Goal: Check status: Check status

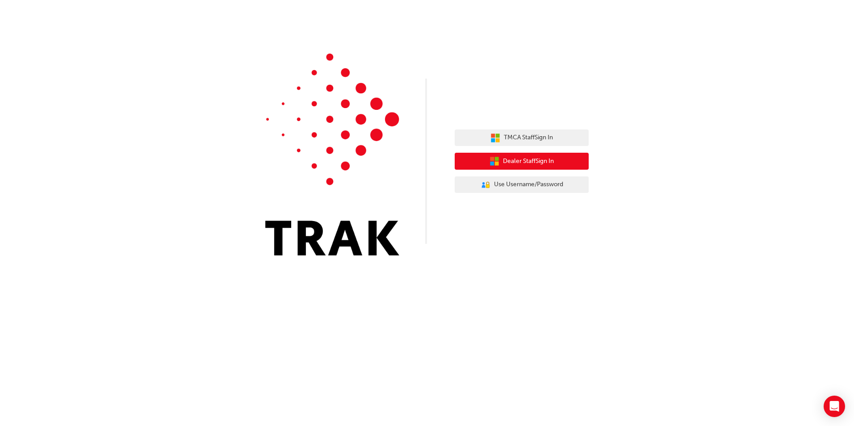
click at [547, 160] on span "Dealer Staff Sign In" at bounding box center [528, 161] width 51 height 10
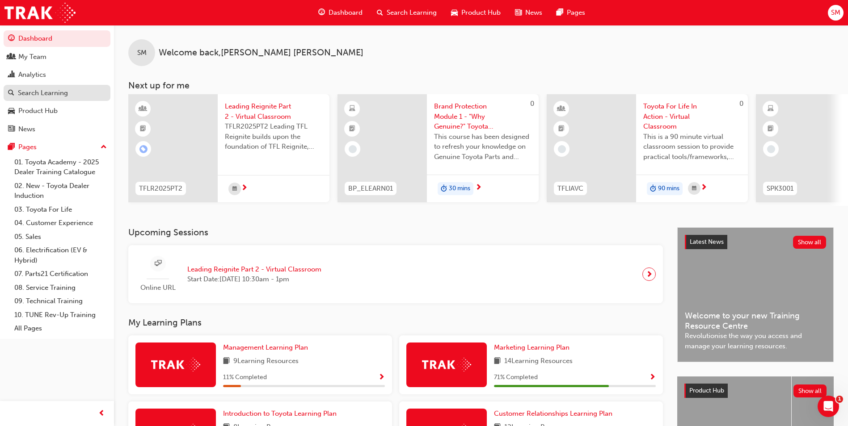
click at [60, 91] on div "Search Learning" at bounding box center [43, 93] width 50 height 10
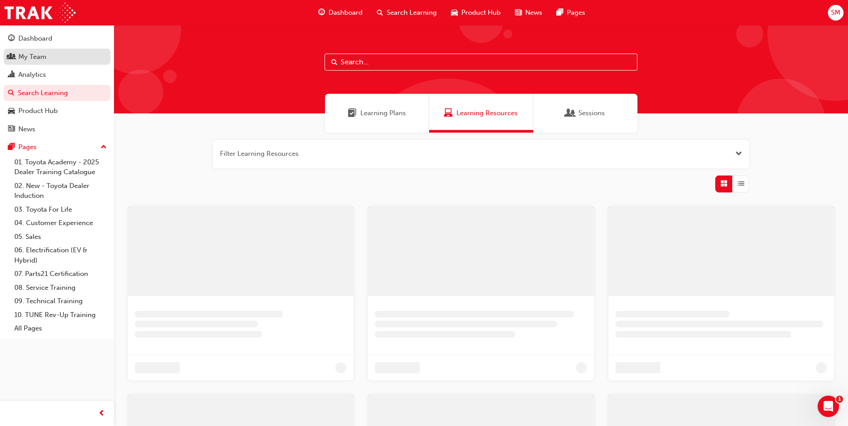
click at [51, 59] on div "My Team" at bounding box center [57, 56] width 98 height 11
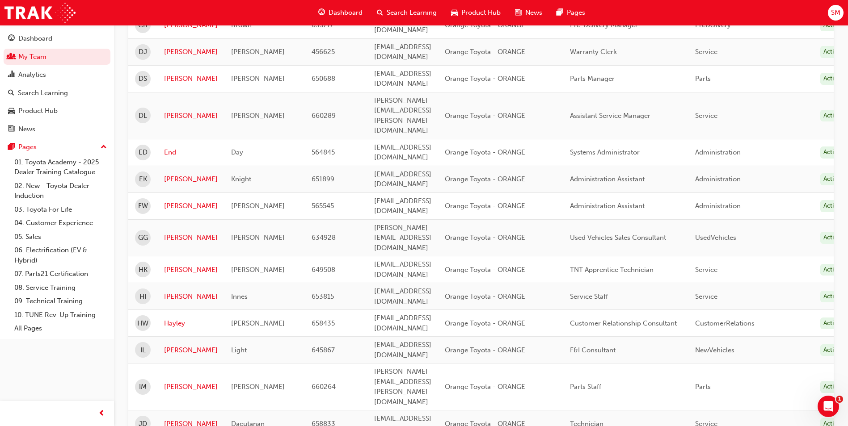
scroll to position [358, 0]
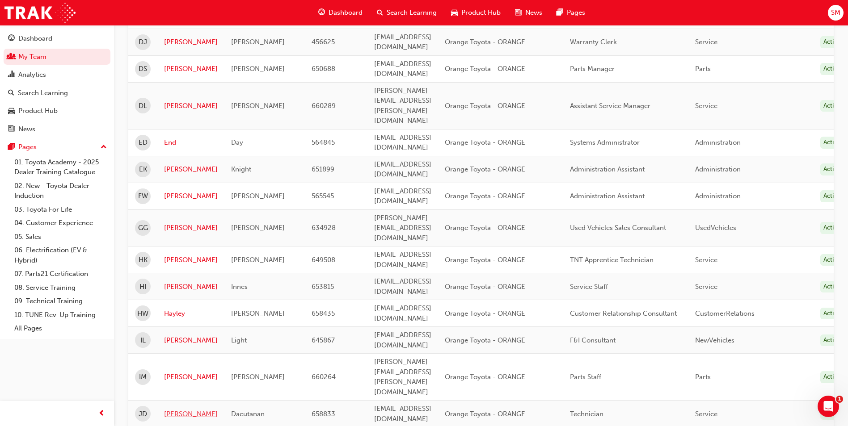
click at [174, 409] on link "[PERSON_NAME]" at bounding box center [191, 414] width 54 height 10
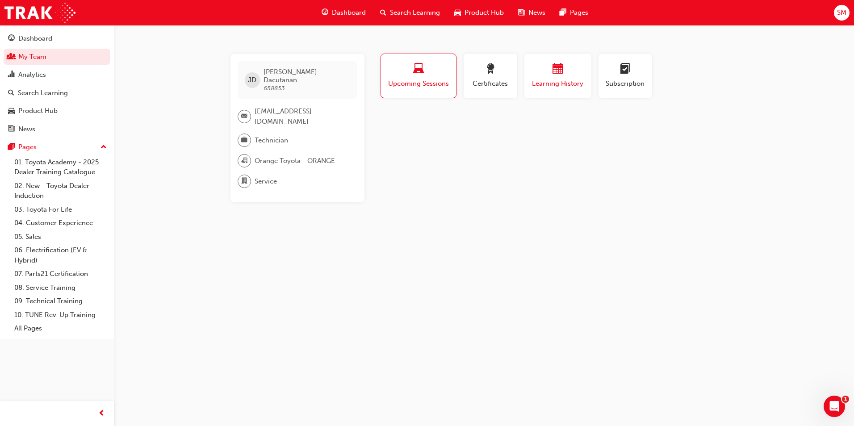
click at [571, 82] on span "Learning History" at bounding box center [558, 84] width 54 height 10
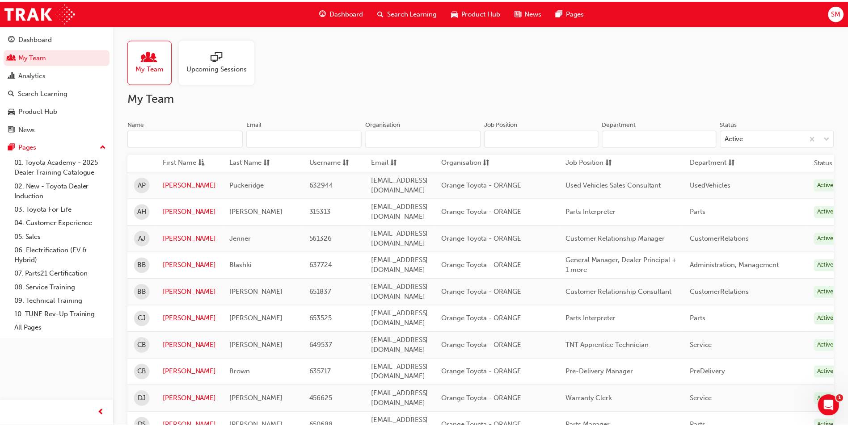
scroll to position [358, 0]
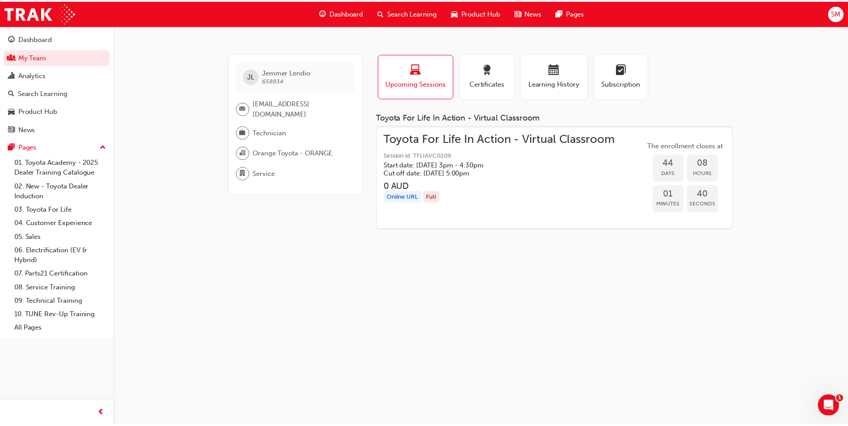
scroll to position [358, 0]
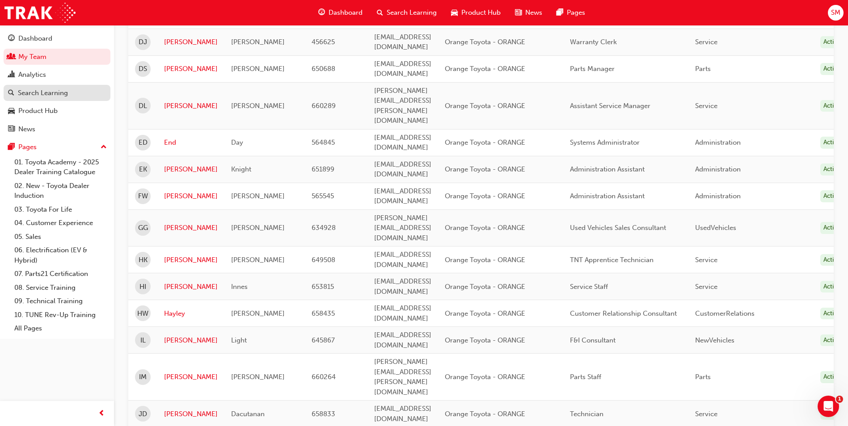
click at [46, 90] on div "Search Learning" at bounding box center [43, 93] width 50 height 10
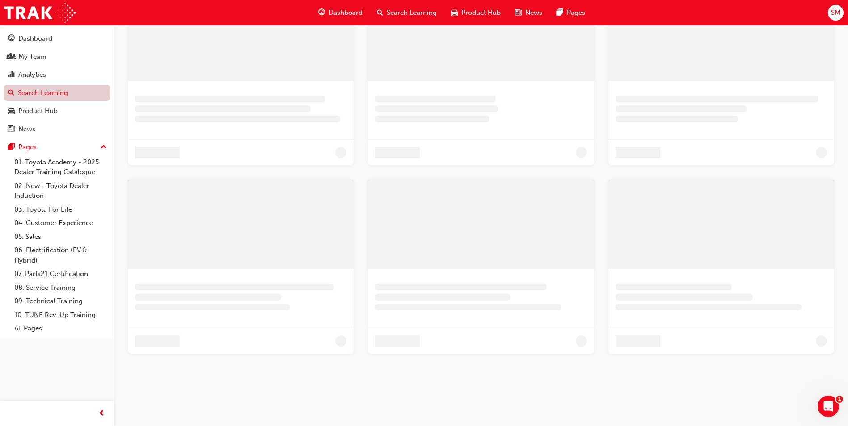
scroll to position [215, 0]
click at [45, 83] on link "Analytics" at bounding box center [57, 75] width 107 height 17
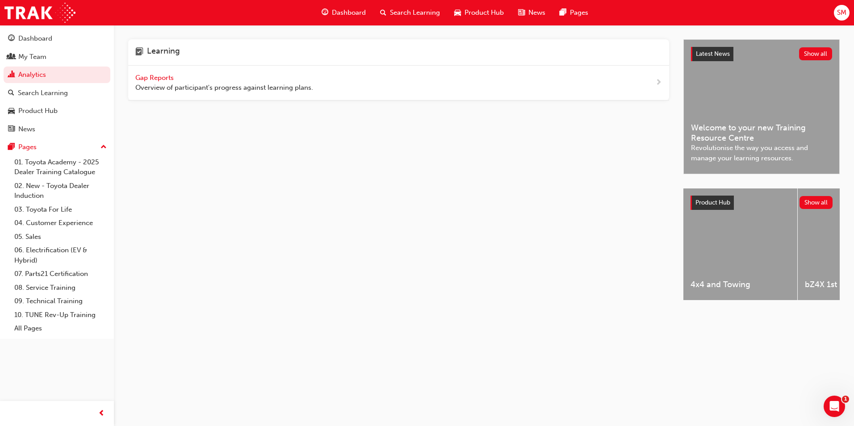
click at [156, 73] on div "Gap Reports Overview of participant's progress against learning plans." at bounding box center [224, 83] width 178 height 20
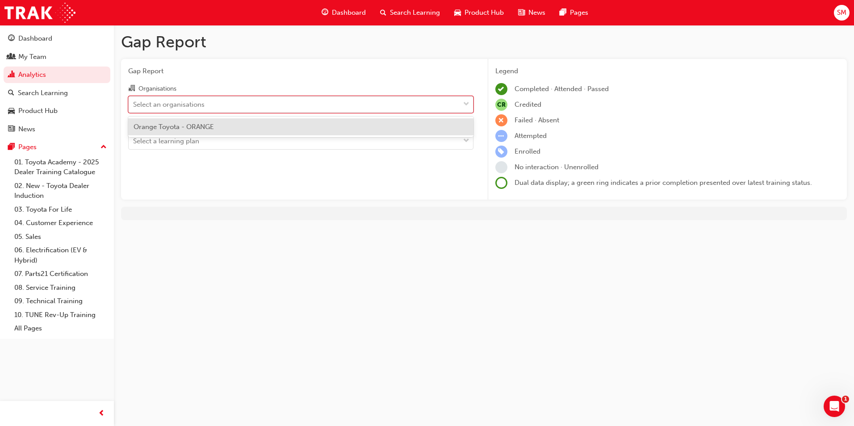
click at [330, 106] on div "Select an organisations" at bounding box center [294, 105] width 331 height 16
click at [134, 106] on input "Organisations option Orange Toyota - ORANGE focused, 1 of 1. 1 result available…" at bounding box center [133, 104] width 1 height 8
click at [296, 123] on div "Orange Toyota - ORANGE" at bounding box center [300, 126] width 345 height 17
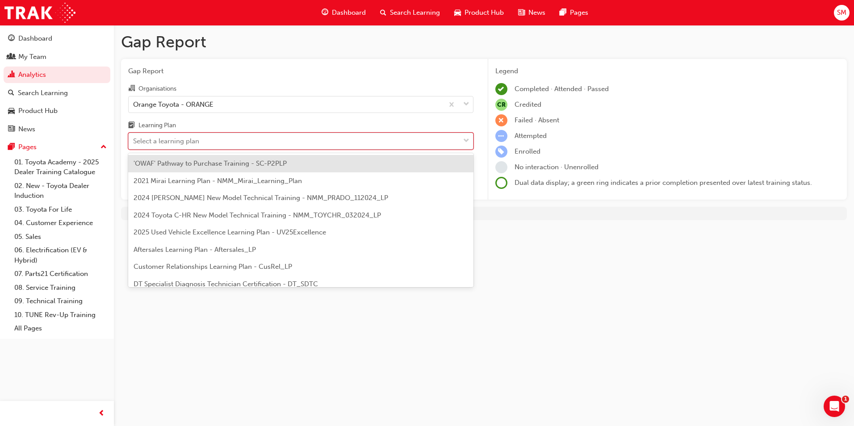
click at [285, 135] on div "Select a learning plan" at bounding box center [294, 142] width 331 height 16
click at [134, 137] on input "Learning Plan option 'OWAF' Pathway to Purchase Training - SC-P2PLP focused, 1 …" at bounding box center [133, 141] width 1 height 8
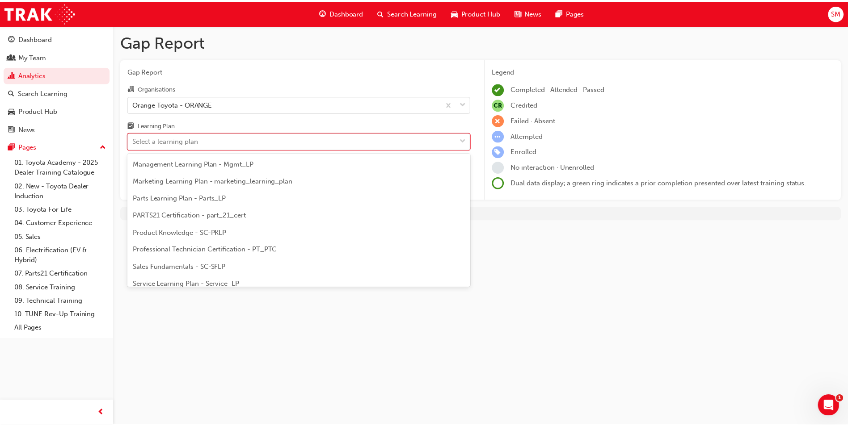
scroll to position [268, 0]
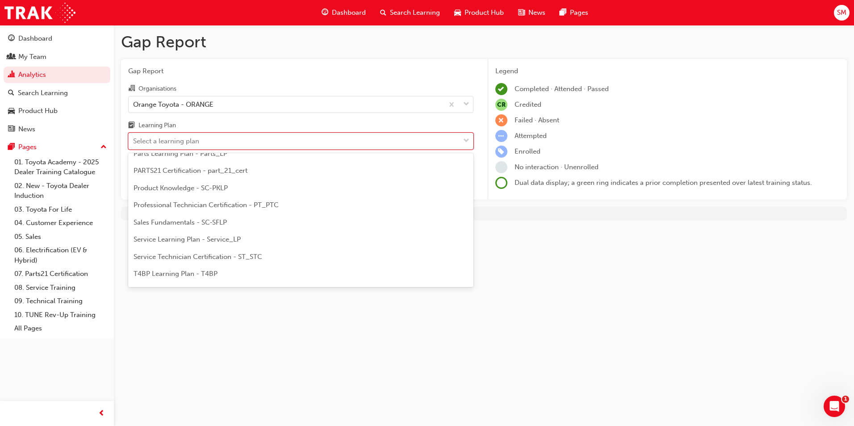
click at [240, 258] on span "Service Technician Certification - ST_STC" at bounding box center [198, 257] width 129 height 8
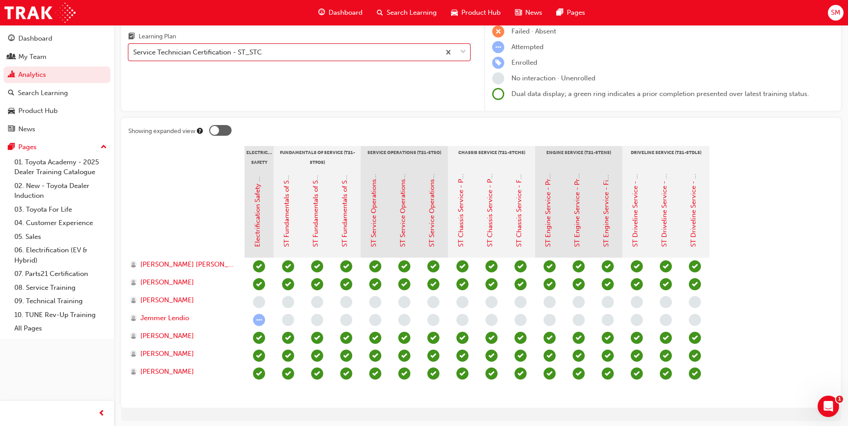
scroll to position [89, 0]
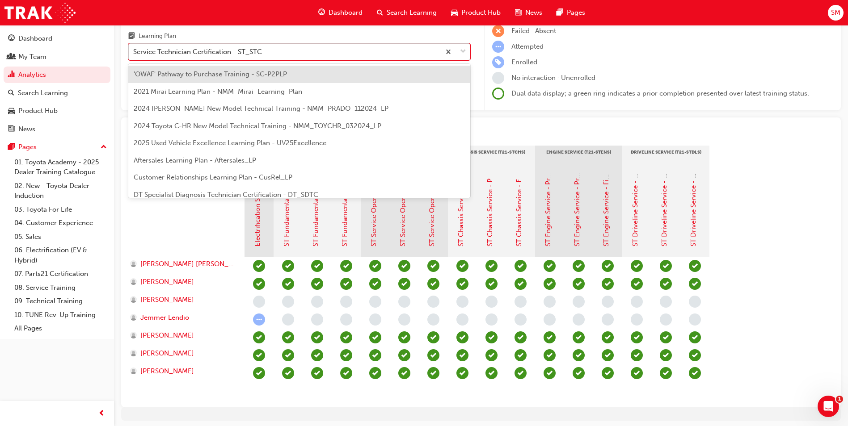
click at [216, 52] on div "Service Technician Certification - ST_STC" at bounding box center [197, 52] width 129 height 10
click at [134, 52] on input "Learning Plan option Service Technician Certification - ST_STC, selected. optio…" at bounding box center [133, 52] width 1 height 8
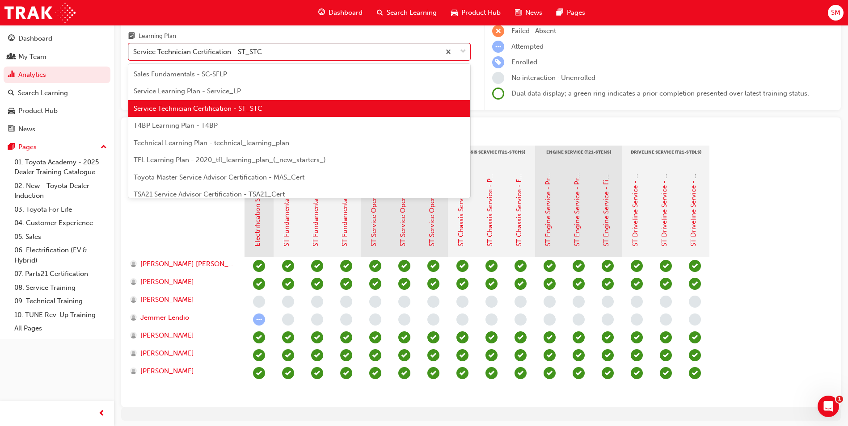
scroll to position [386, 0]
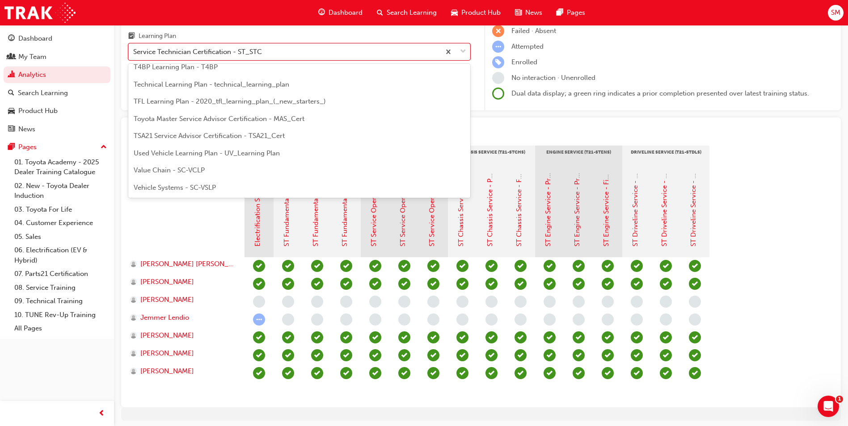
click at [229, 105] on span "TFL Learning Plan - 2020_tfl_learning_plan_(_new_starters_)" at bounding box center [230, 101] width 192 height 8
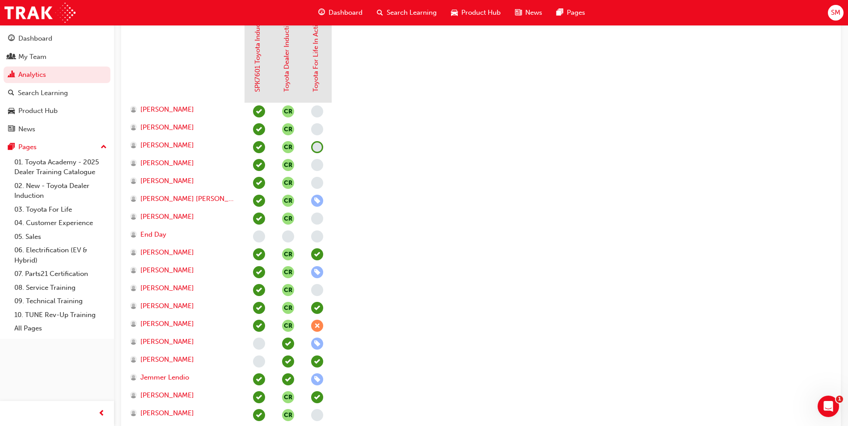
scroll to position [223, 0]
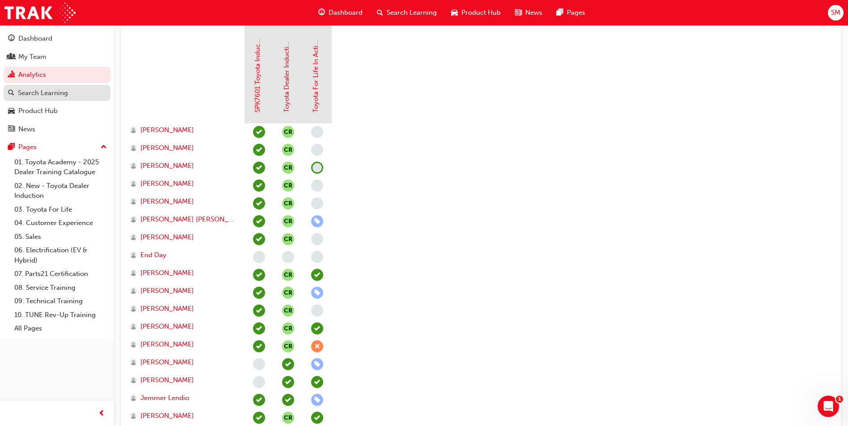
click at [44, 90] on div "Search Learning" at bounding box center [43, 93] width 50 height 10
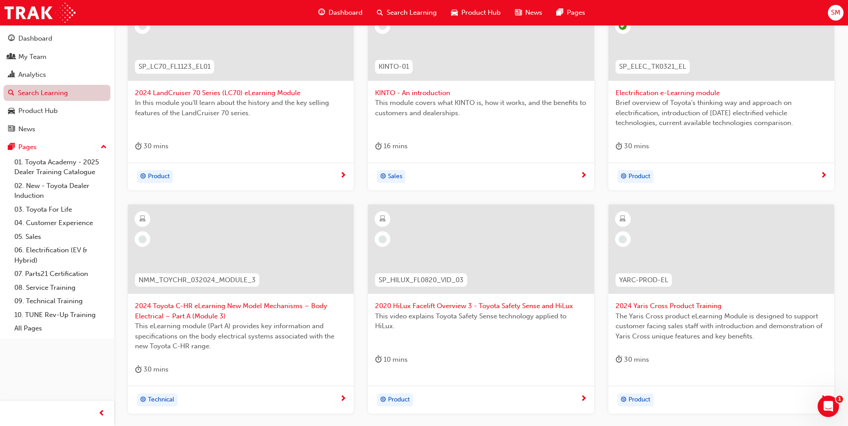
scroll to position [223, 0]
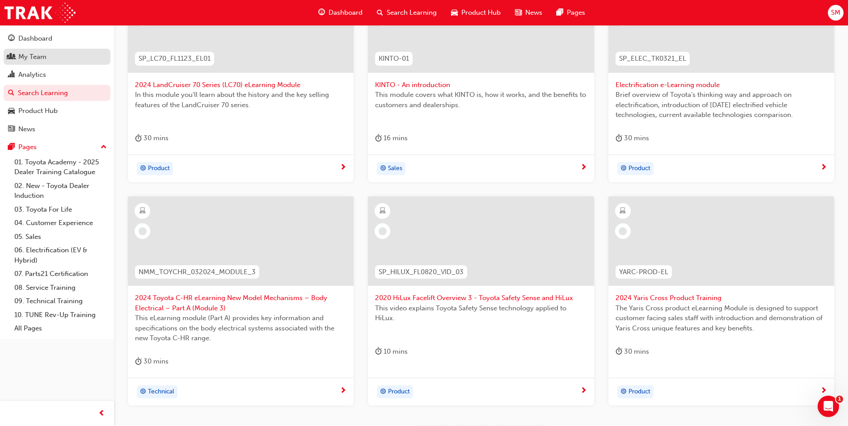
click at [49, 58] on div "My Team" at bounding box center [57, 56] width 98 height 11
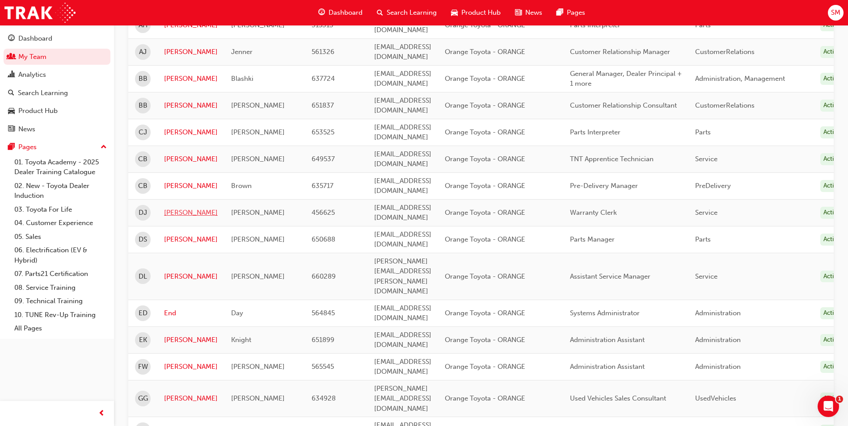
scroll to position [134, 0]
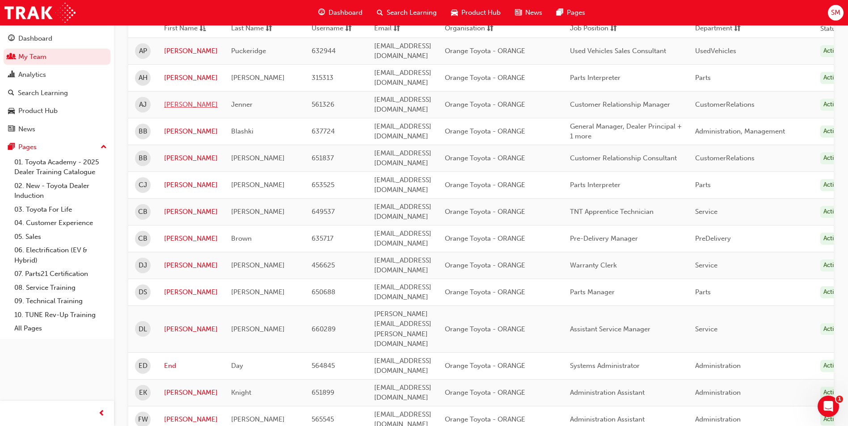
click at [166, 100] on link "[PERSON_NAME]" at bounding box center [191, 105] width 54 height 10
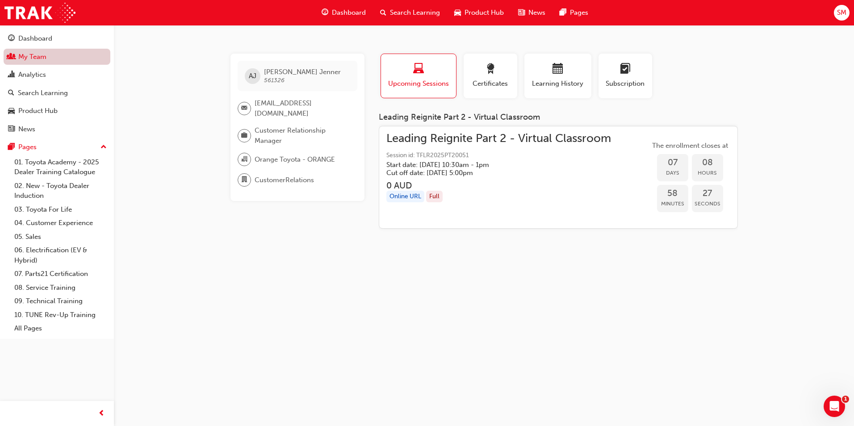
click at [68, 50] on link "My Team" at bounding box center [57, 57] width 107 height 17
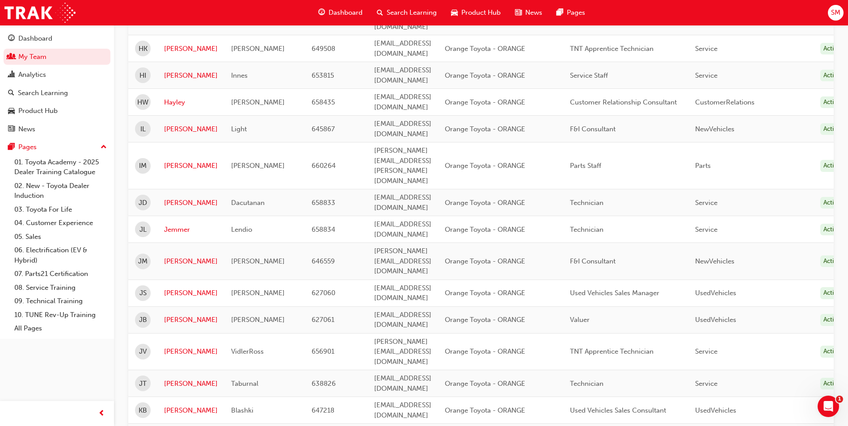
scroll to position [581, 0]
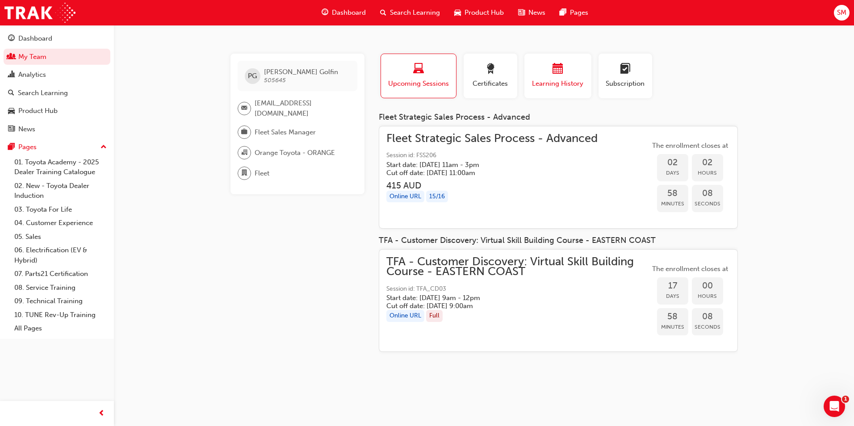
click at [557, 70] on span "calendar-icon" at bounding box center [558, 69] width 11 height 12
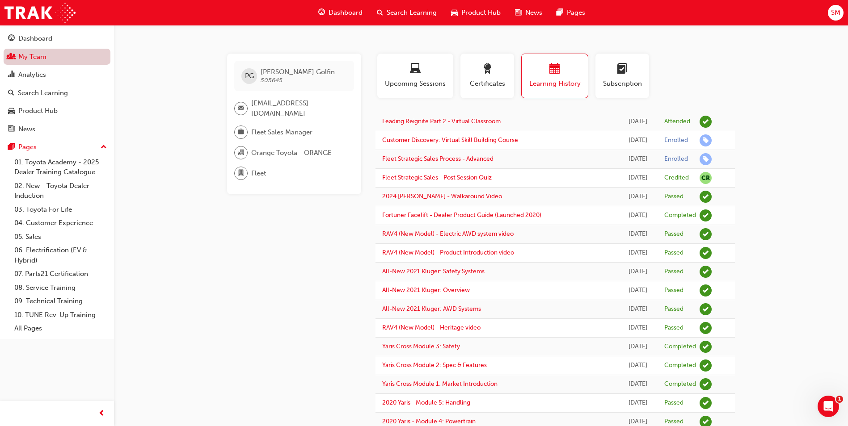
click at [46, 51] on link "My Team" at bounding box center [57, 57] width 107 height 17
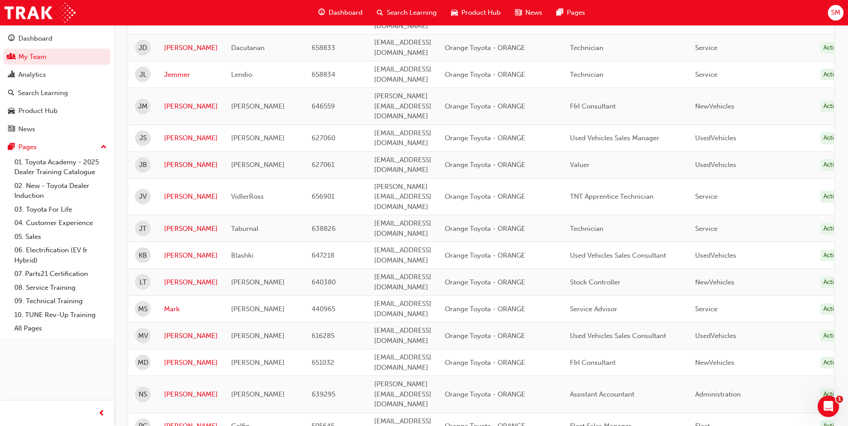
scroll to position [849, 0]
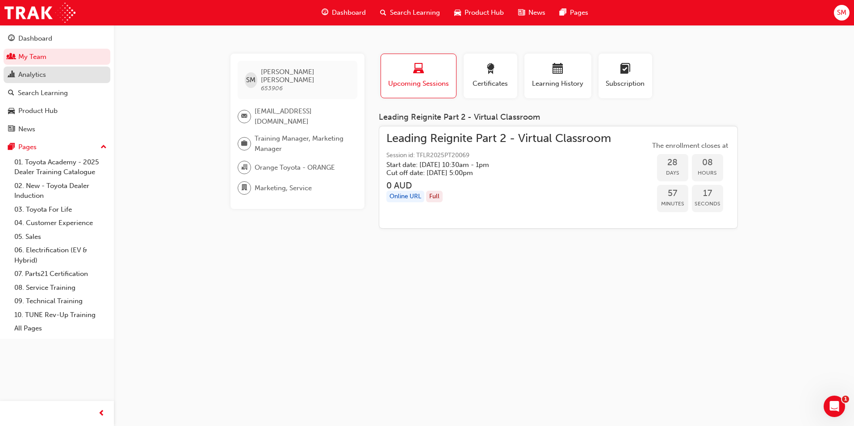
click at [35, 77] on div "Analytics" at bounding box center [32, 75] width 28 height 10
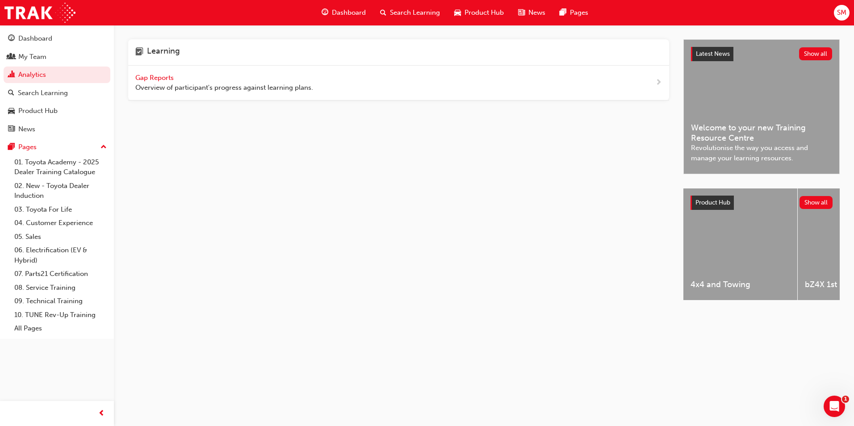
click at [170, 80] on span "Gap Reports" at bounding box center [155, 78] width 40 height 8
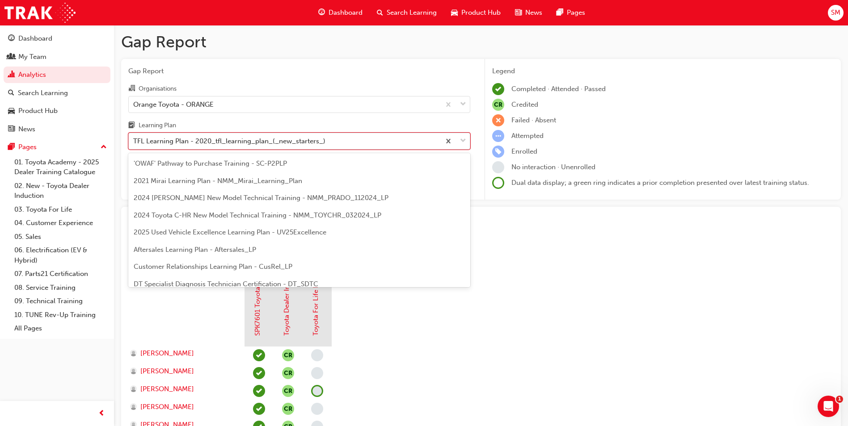
click at [233, 147] on div "TFL Learning Plan - 2020_tfl_learning_plan_(_new_starters_)" at bounding box center [284, 142] width 311 height 16
click at [134, 145] on input "Learning Plan option TFL Learning Plan - 2020_tfl_learning_plan_(_new_starters_…" at bounding box center [133, 141] width 1 height 8
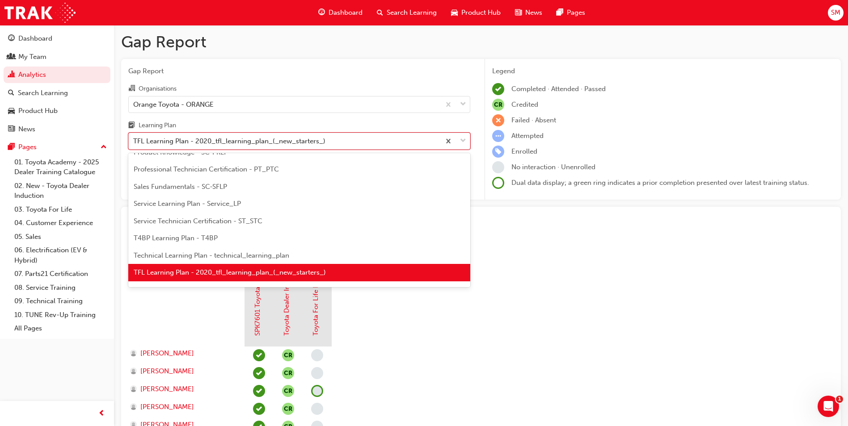
click at [263, 218] on div "Service Technician Certification - ST_STC" at bounding box center [299, 221] width 342 height 17
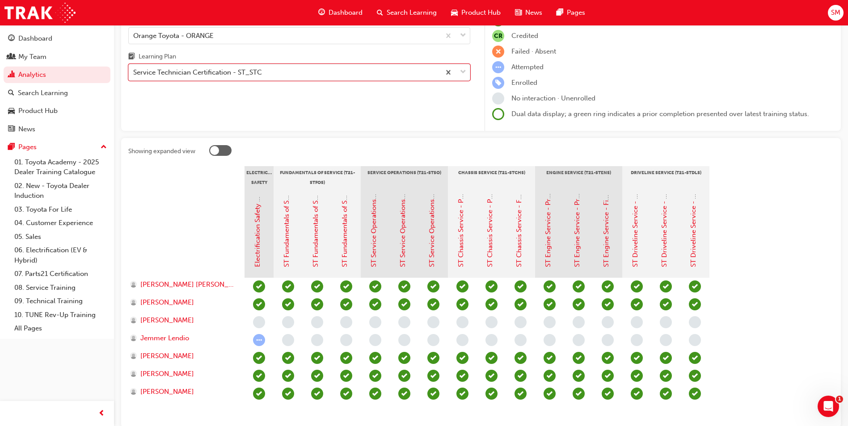
scroll to position [89, 0]
